Goal: Transaction & Acquisition: Subscribe to service/newsletter

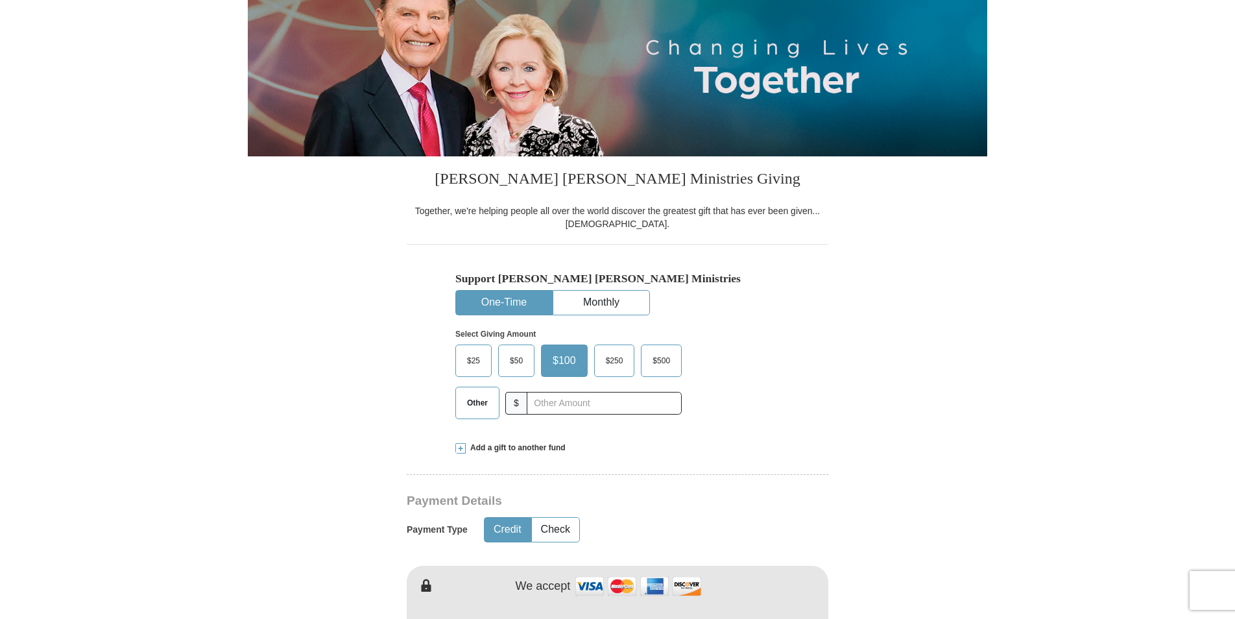
scroll to position [259, 0]
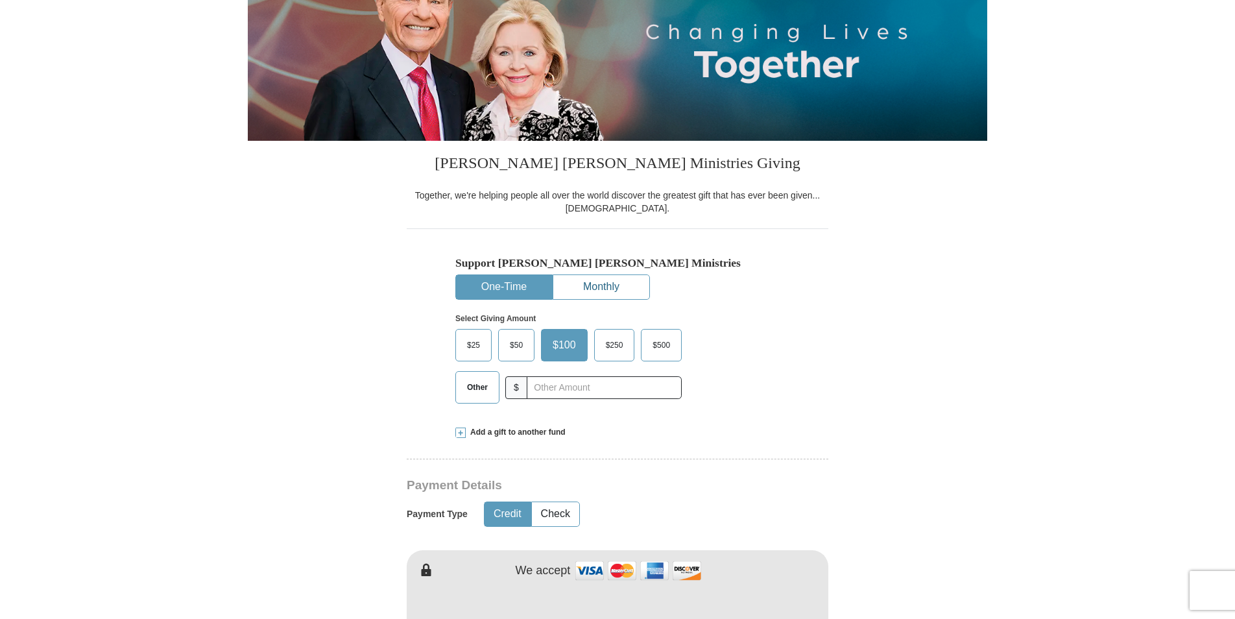
click at [632, 298] on button "Monthly" at bounding box center [601, 287] width 96 height 24
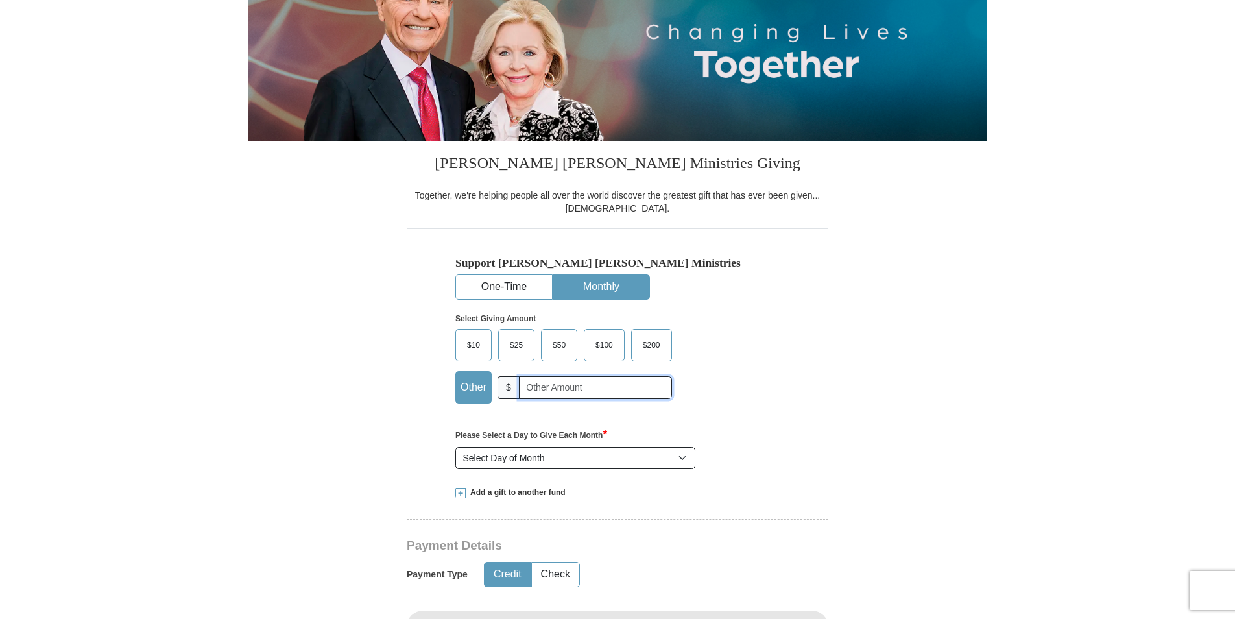
click at [565, 383] on input "text" at bounding box center [595, 387] width 153 height 23
type input "999999"
click at [770, 394] on div "Select Giving Amount Amount must be a valid number The total gift cannot be les…" at bounding box center [617, 356] width 324 height 113
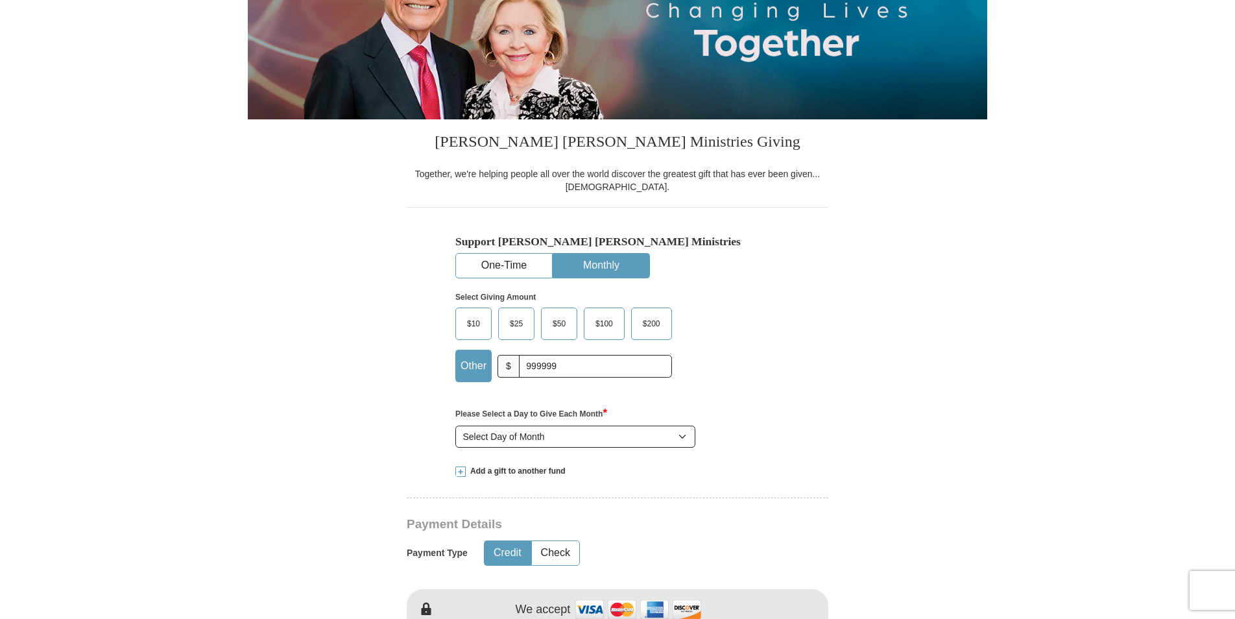
scroll to position [324, 0]
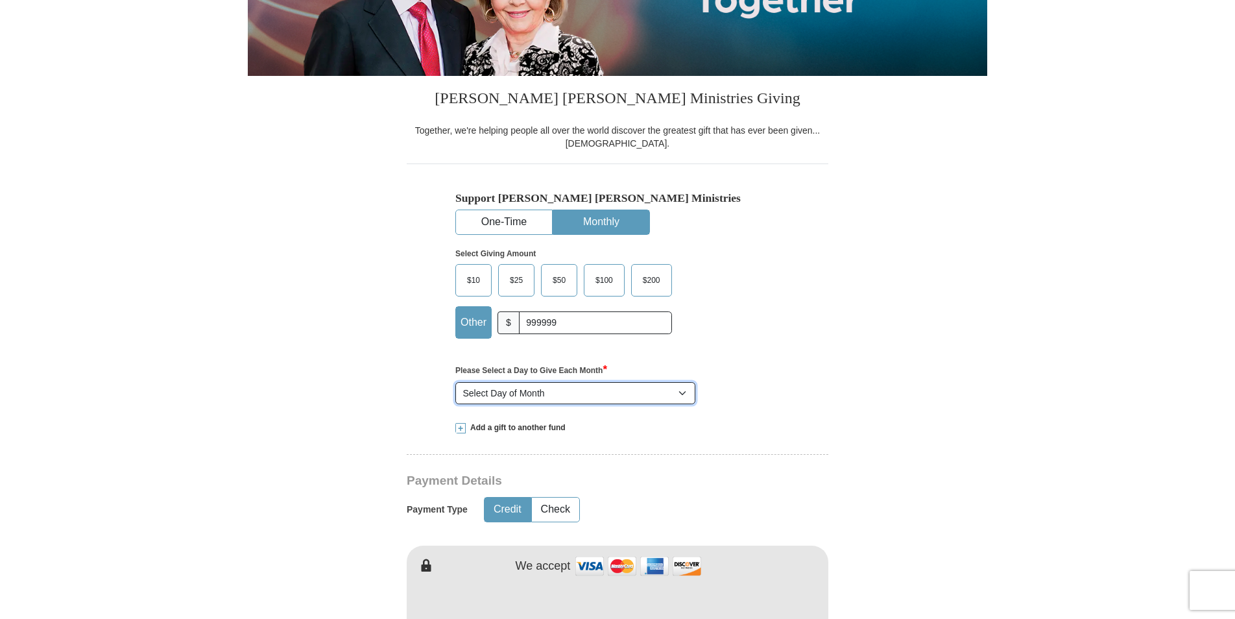
click at [654, 391] on select "Select Day of Month 1 2 3 4 5 6 7 8 9 10 11 12 13 14 15 16 17 18 19 20 21 22 23…" at bounding box center [575, 393] width 240 height 22
select select "17"
click at [455, 383] on select "Select Day of Month 1 2 3 4 5 6 7 8 9 10 11 12 13 14 15 16 17 18 19 20 21 22 23…" at bounding box center [575, 393] width 240 height 22
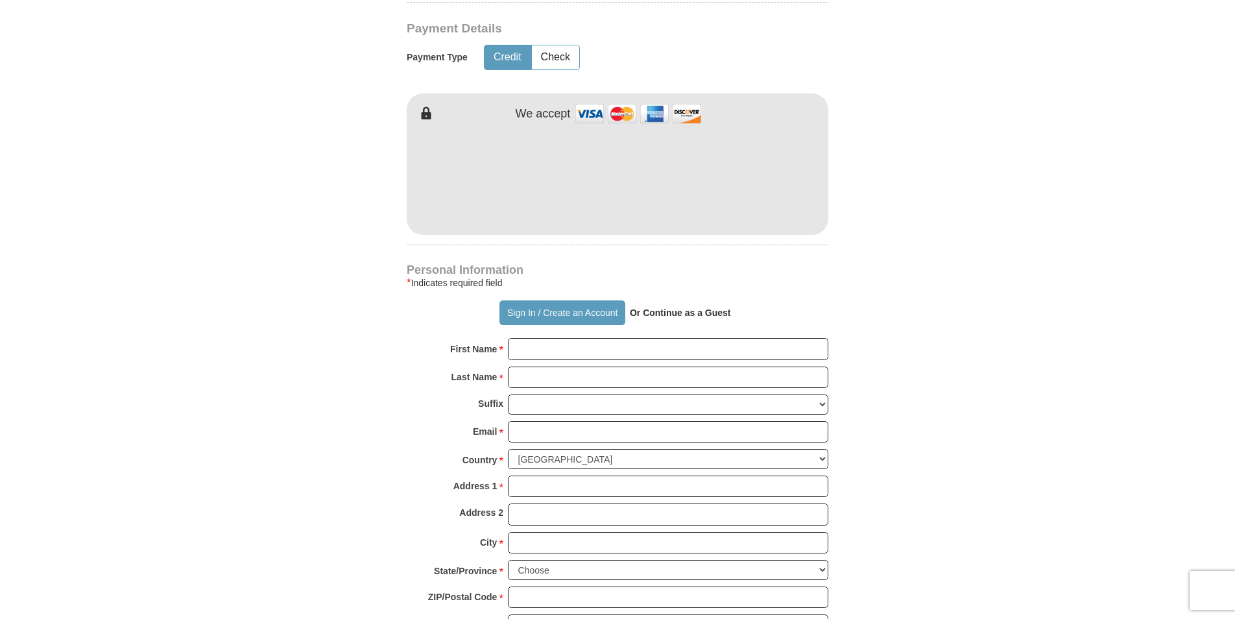
scroll to position [778, 0]
click at [529, 31] on h3 "Payment Details" at bounding box center [572, 26] width 331 height 15
click at [546, 53] on button "Check" at bounding box center [555, 55] width 47 height 24
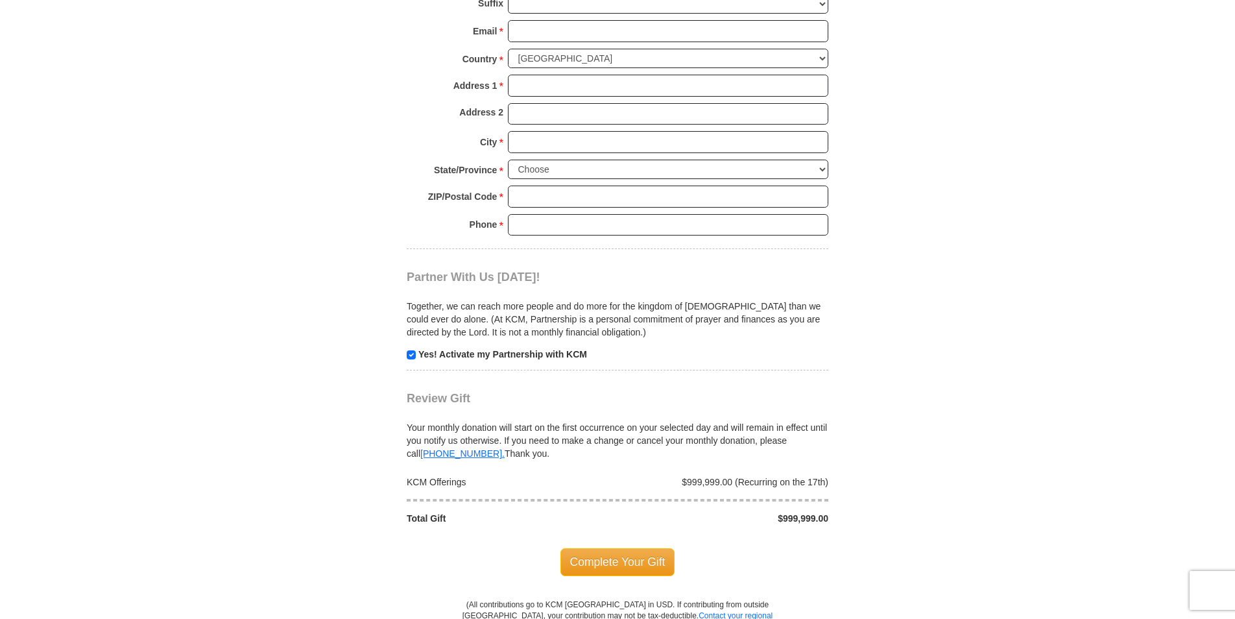
scroll to position [1426, 0]
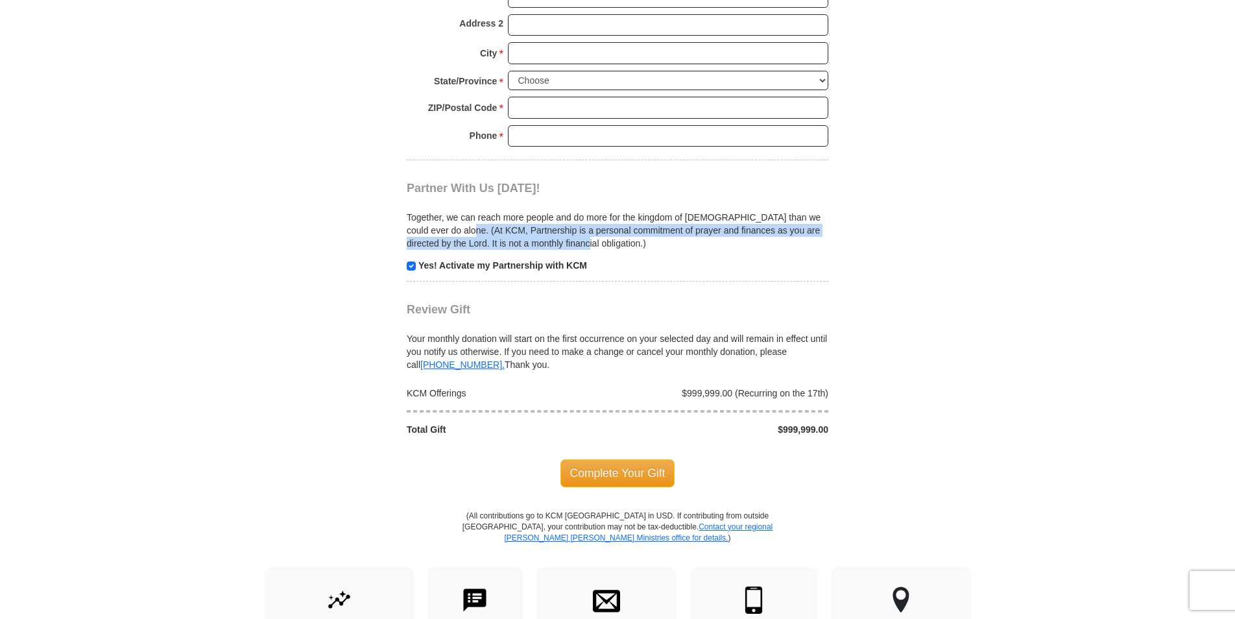
drag, startPoint x: 557, startPoint y: 243, endPoint x: 457, endPoint y: 230, distance: 100.8
click at [457, 230] on p "Together, we can reach more people and do more for the kingdom of [DEMOGRAPHIC_…" at bounding box center [617, 230] width 421 height 39
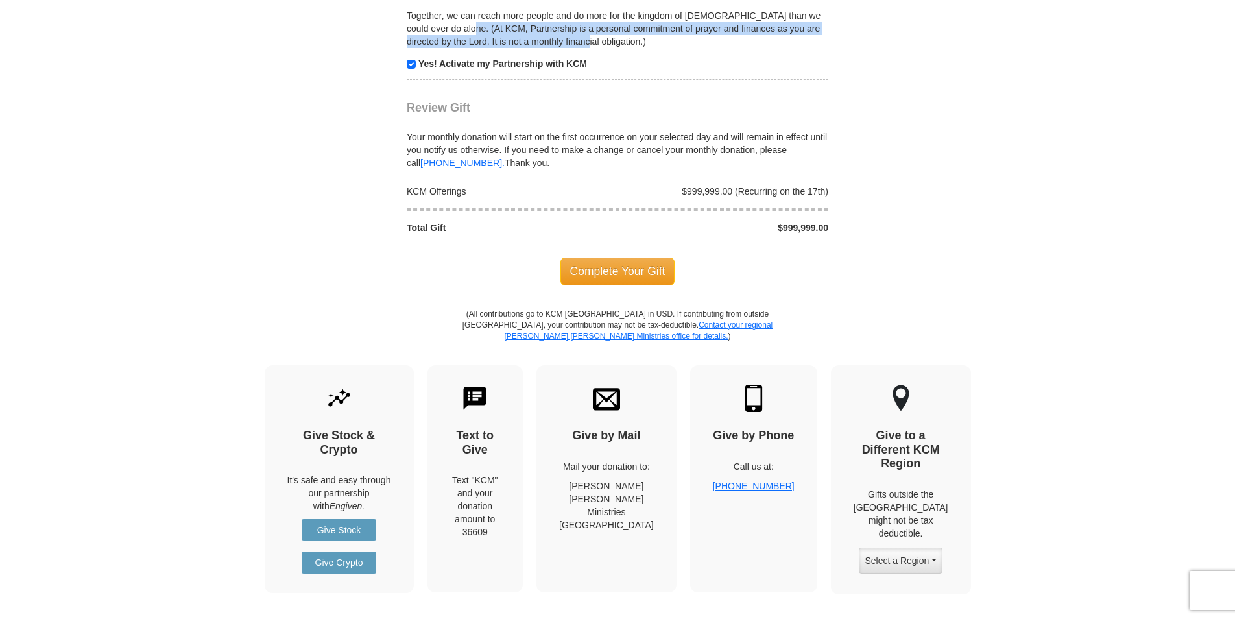
scroll to position [1816, 0]
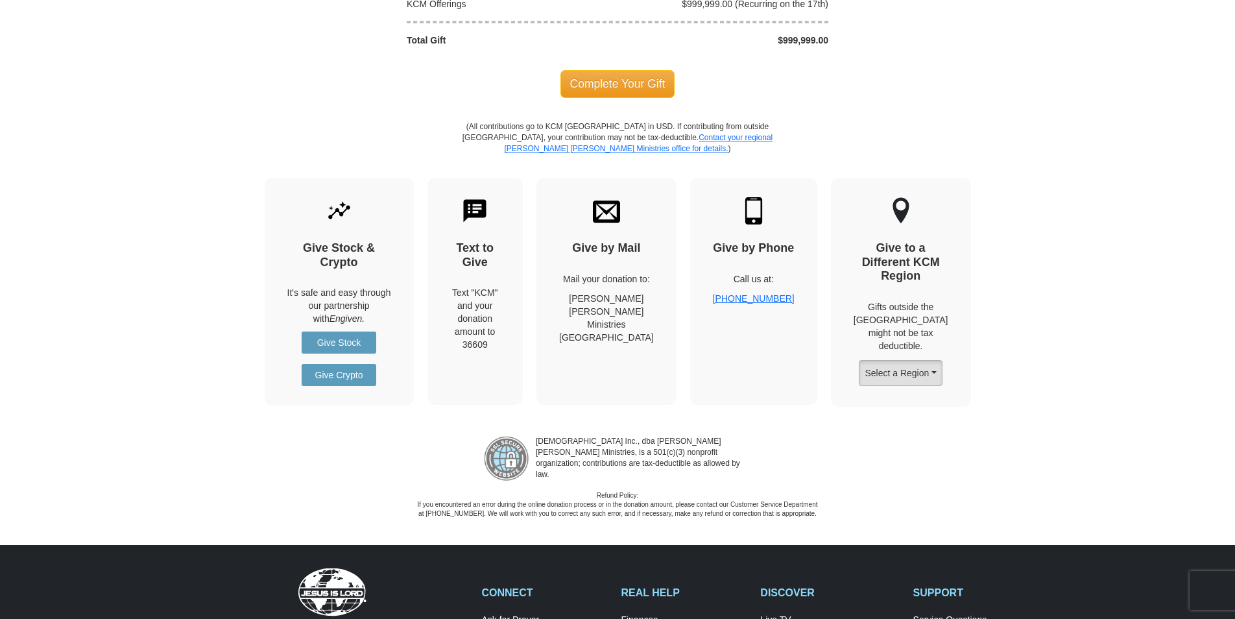
click at [941, 360] on button "Select a Region" at bounding box center [899, 373] width 83 height 26
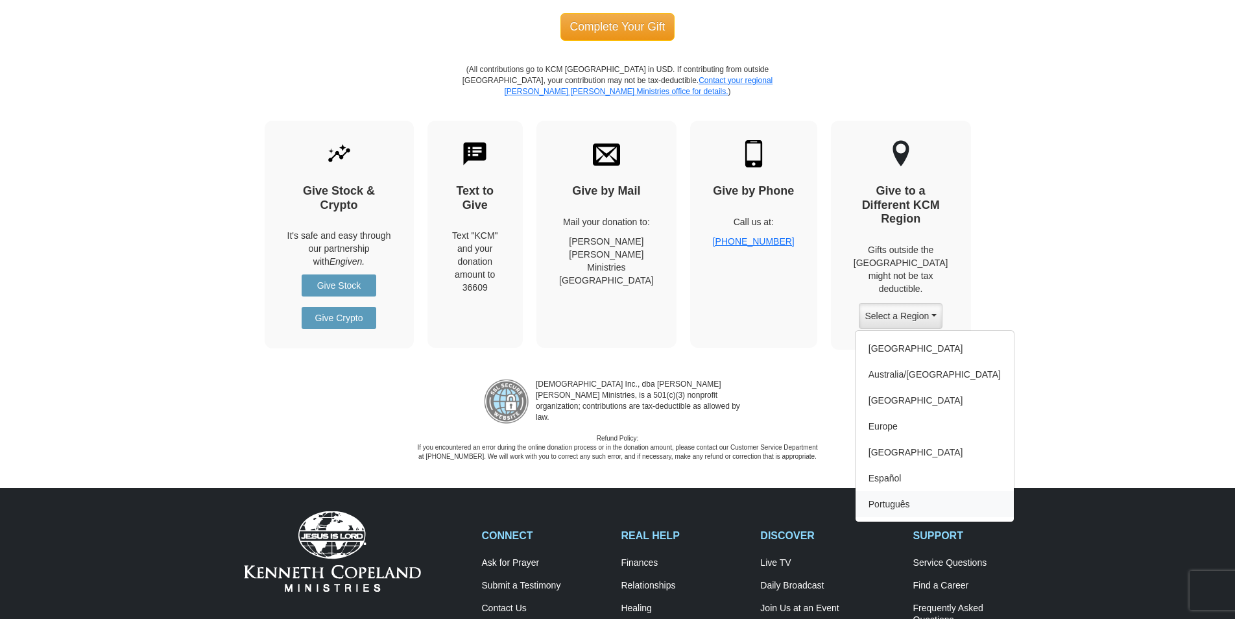
scroll to position [1880, 0]
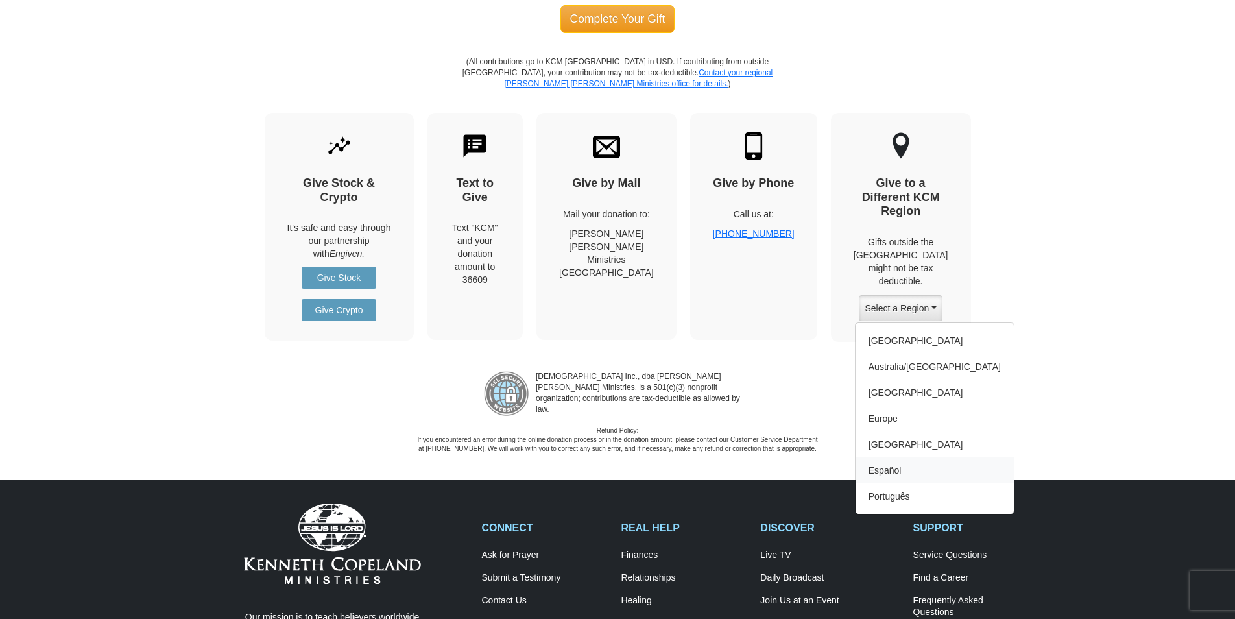
click at [909, 462] on link "Español" at bounding box center [934, 470] width 158 height 26
